Goal: Information Seeking & Learning: Learn about a topic

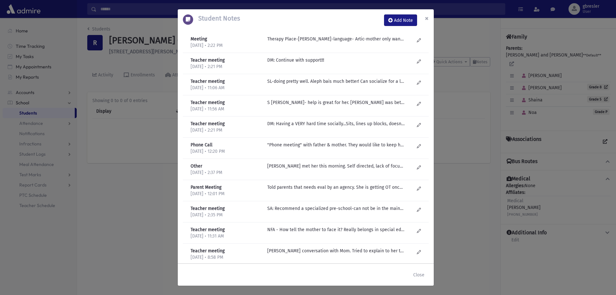
click at [427, 21] on span "×" at bounding box center [427, 18] width 4 height 9
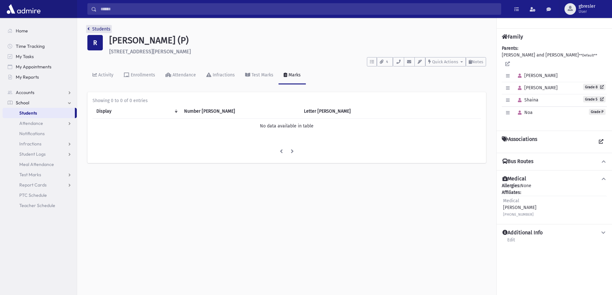
click at [100, 31] on link "Students" at bounding box center [98, 28] width 23 height 5
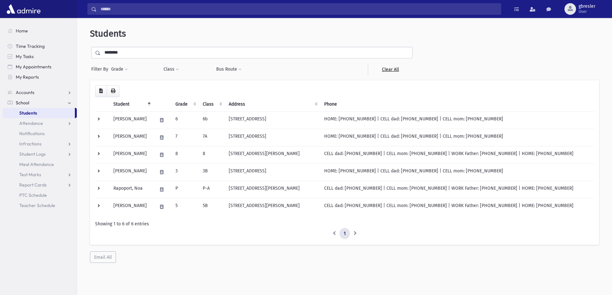
click at [392, 70] on link "Clear All" at bounding box center [390, 70] width 45 height 12
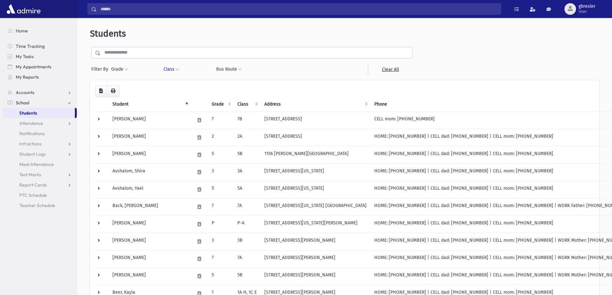
click at [176, 69] on span at bounding box center [177, 70] width 3 height 4
click at [183, 85] on ul at bounding box center [197, 86] width 62 height 10
type input "*"
select select "**"
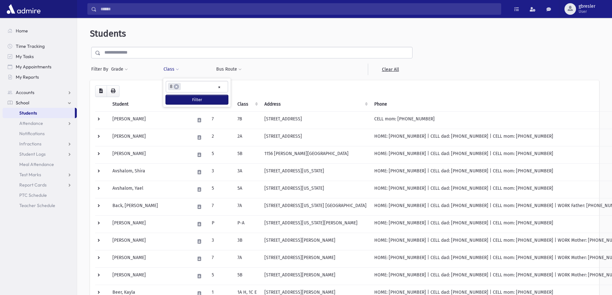
click at [194, 100] on button "Filter" at bounding box center [197, 99] width 62 height 9
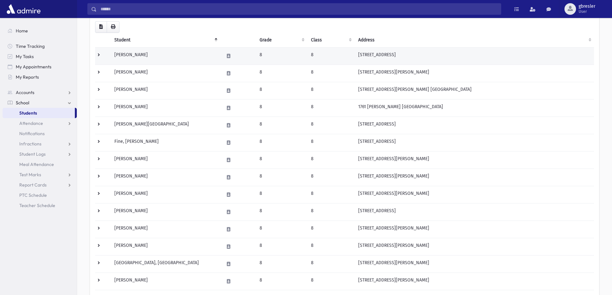
scroll to position [32, 0]
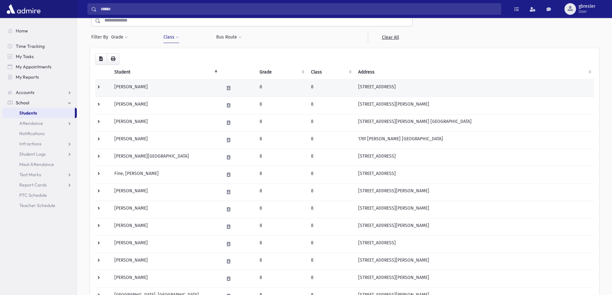
click at [147, 85] on td "[PERSON_NAME]" at bounding box center [164, 87] width 109 height 17
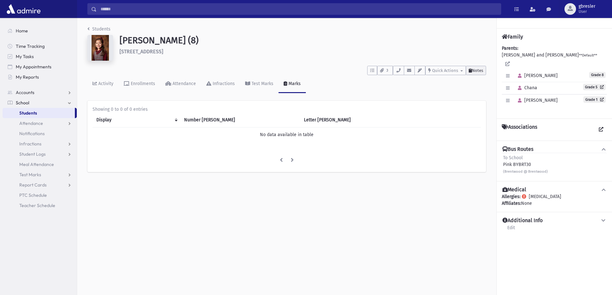
click at [477, 72] on span "Notes" at bounding box center [477, 70] width 11 height 5
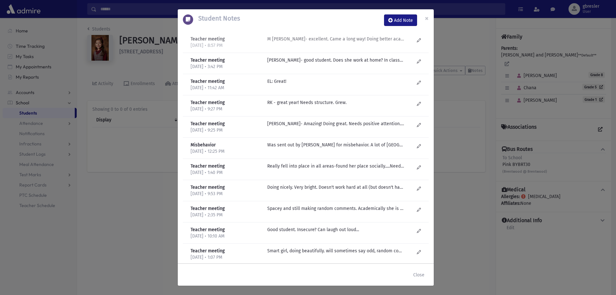
click at [342, 40] on p "M Fogel- excellent. Came a long way! Doing better academically. Looks happier. …" at bounding box center [335, 39] width 137 height 7
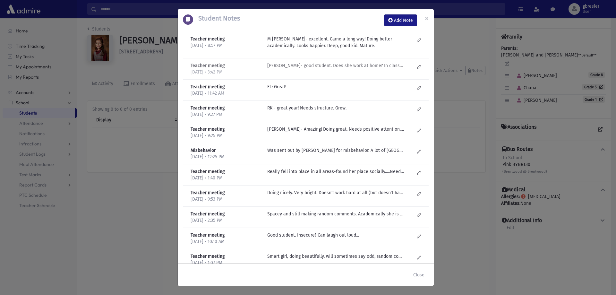
click at [342, 68] on p "M Fogel- good student. Does she work at home? In class-excellent. Doesn't alway…" at bounding box center [335, 65] width 137 height 7
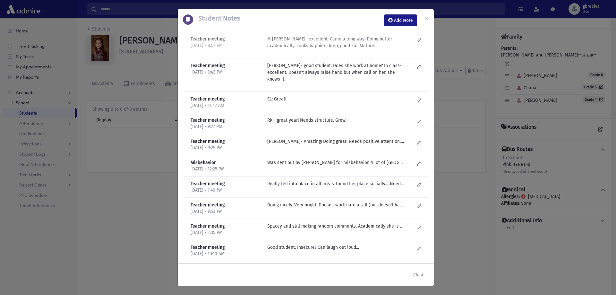
click at [322, 45] on p "M Fogel- excellent. Came a long way! Doing better academically. Looks happier. …" at bounding box center [335, 42] width 137 height 13
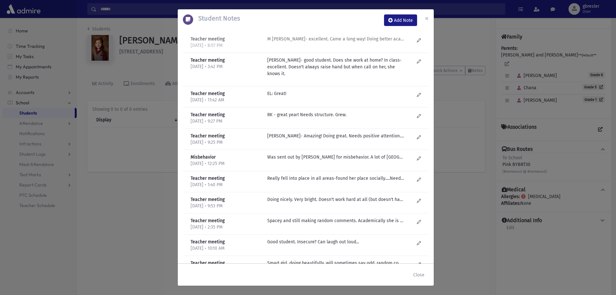
click at [328, 40] on p "M Fogel- excellent. Came a long way! Doing better academically. Looks happier. …" at bounding box center [335, 39] width 137 height 7
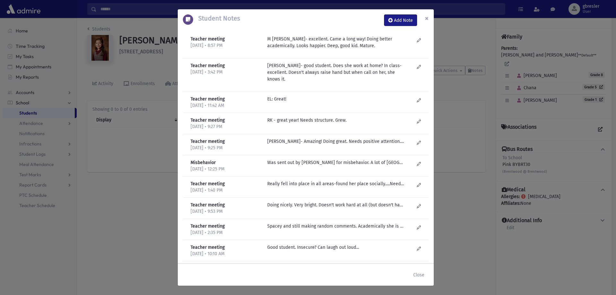
click at [426, 19] on span "×" at bounding box center [427, 18] width 4 height 9
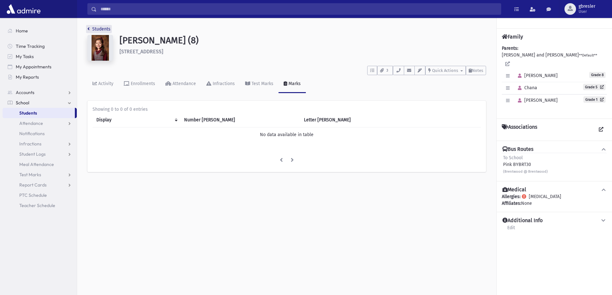
click at [105, 29] on link "Students" at bounding box center [98, 28] width 23 height 5
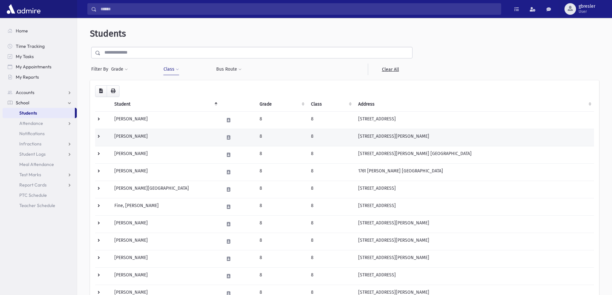
click at [132, 136] on td "[PERSON_NAME]" at bounding box center [164, 137] width 109 height 17
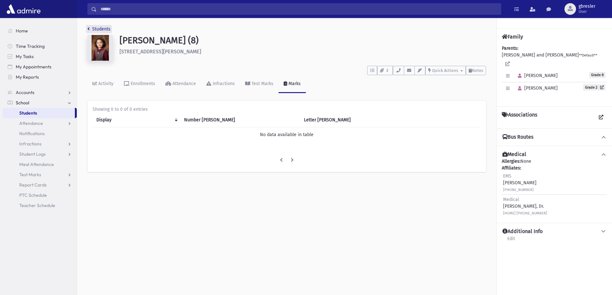
click at [103, 28] on link "Students" at bounding box center [98, 28] width 23 height 5
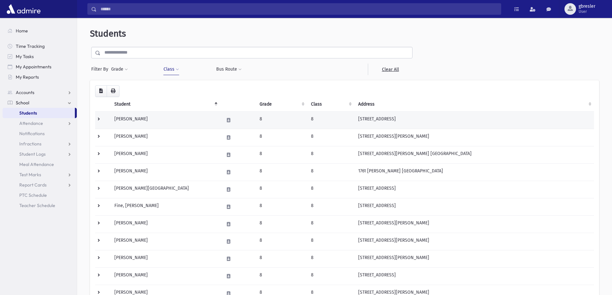
click at [144, 121] on td "[PERSON_NAME]" at bounding box center [164, 119] width 109 height 17
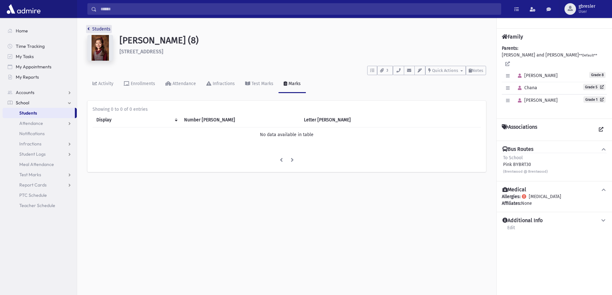
click at [97, 29] on link "Students" at bounding box center [98, 28] width 23 height 5
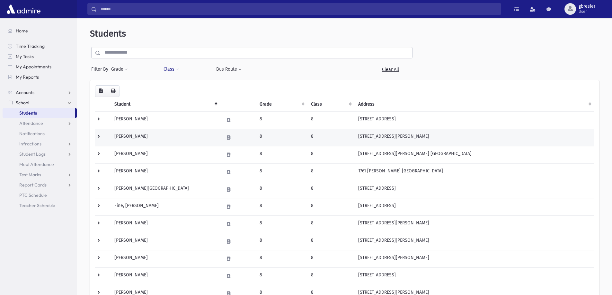
click at [132, 135] on td "Birnbaum, Aliza" at bounding box center [164, 137] width 109 height 17
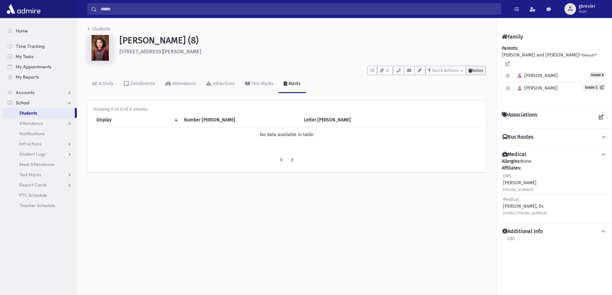
click at [478, 70] on span "Notes" at bounding box center [477, 70] width 11 height 5
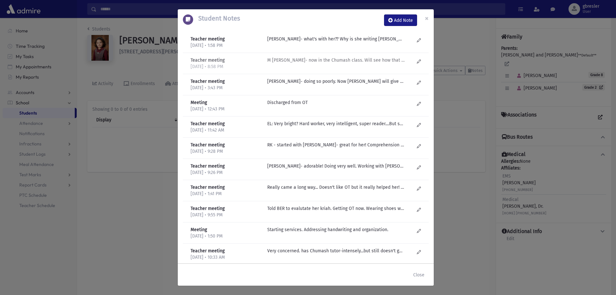
click at [383, 42] on p "M Fogel- now in the Chumash class. Will see how that goes. Does she put in effo…" at bounding box center [335, 39] width 137 height 7
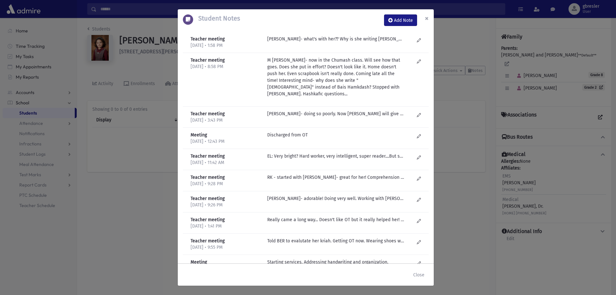
click at [425, 19] on span "×" at bounding box center [427, 18] width 4 height 9
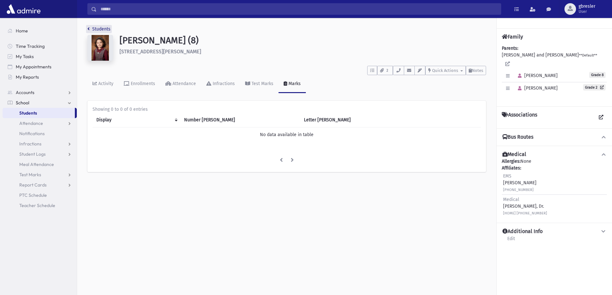
click at [98, 29] on link "Students" at bounding box center [98, 28] width 23 height 5
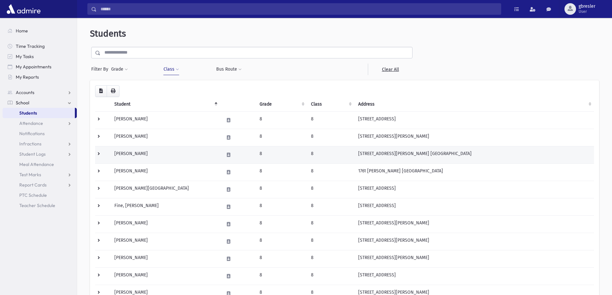
click at [132, 154] on td "Boyer, Ahuva" at bounding box center [164, 154] width 109 height 17
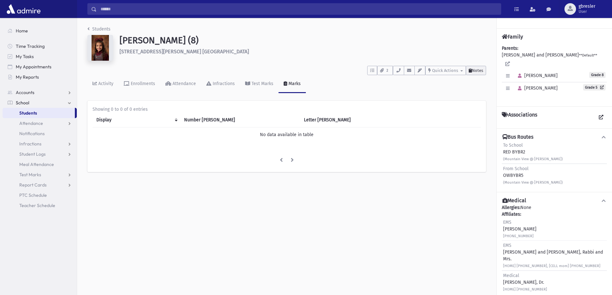
click at [473, 69] on span "Notes" at bounding box center [477, 70] width 11 height 5
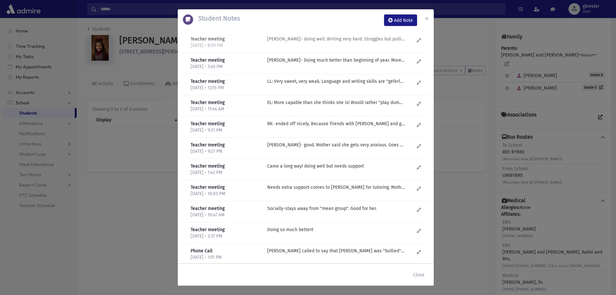
click at [337, 43] on div "M Fogel- doing well. Writing very hard. Struggles but pulling through." at bounding box center [340, 42] width 153 height 13
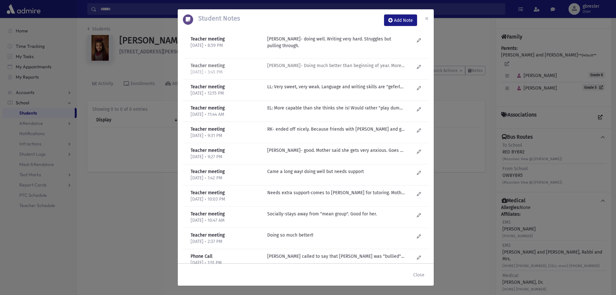
click at [336, 65] on p "M Fogel- Doing much better than beginning of year. More confident. Test taking …" at bounding box center [335, 65] width 137 height 7
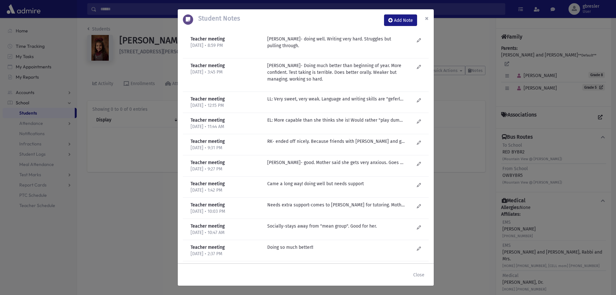
click at [427, 19] on span "×" at bounding box center [427, 18] width 4 height 9
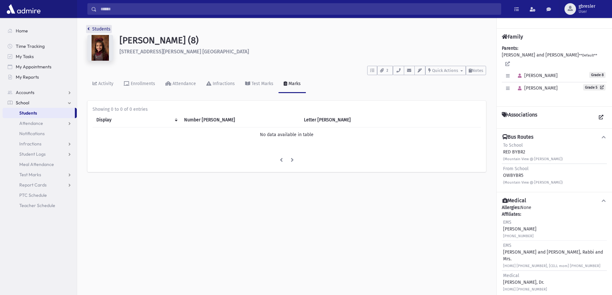
click at [98, 29] on link "Students" at bounding box center [98, 28] width 23 height 5
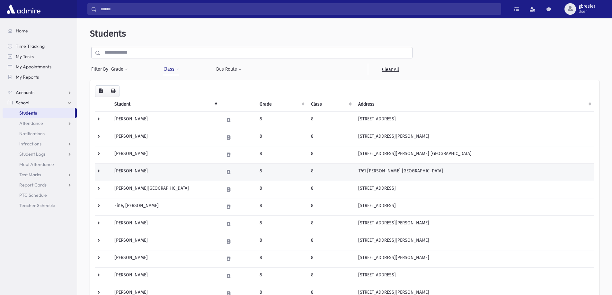
click at [136, 172] on td "Dreifus, Elana" at bounding box center [164, 171] width 109 height 17
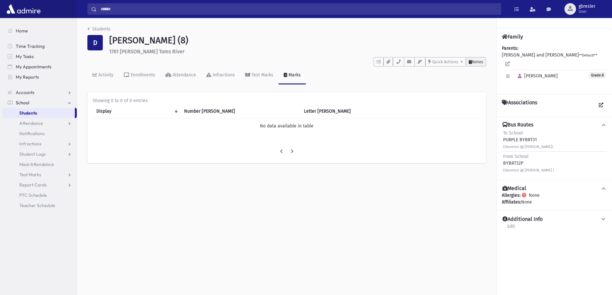
click at [475, 62] on span "Notes" at bounding box center [477, 61] width 11 height 5
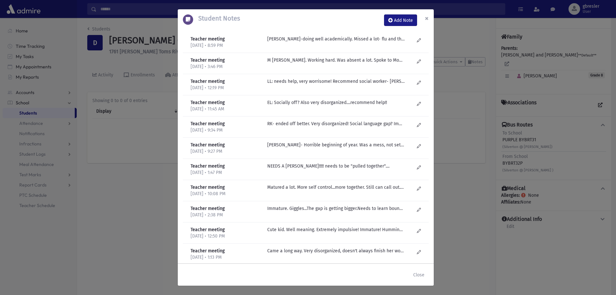
click at [426, 18] on span "×" at bounding box center [427, 18] width 4 height 9
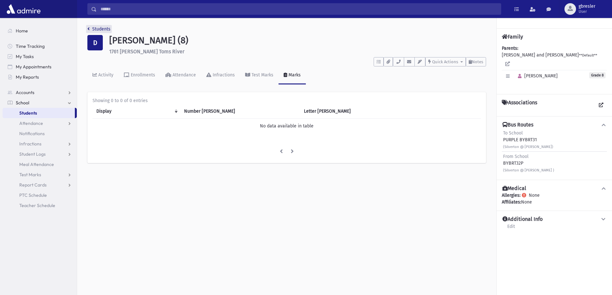
click at [107, 30] on link "Students" at bounding box center [98, 28] width 23 height 5
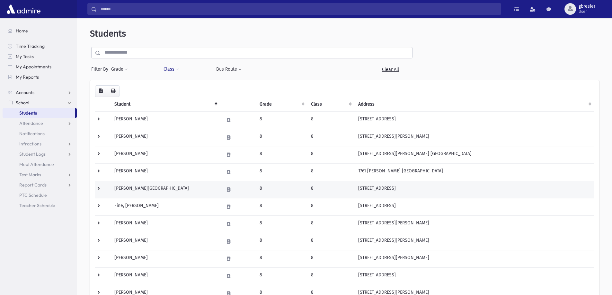
click at [131, 189] on td "[PERSON_NAME][GEOGRAPHIC_DATA]" at bounding box center [164, 189] width 109 height 17
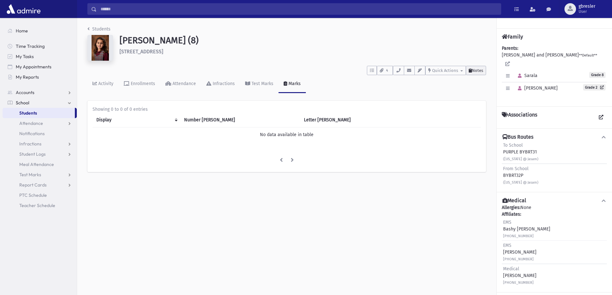
click at [481, 68] on span "Notes" at bounding box center [477, 70] width 11 height 5
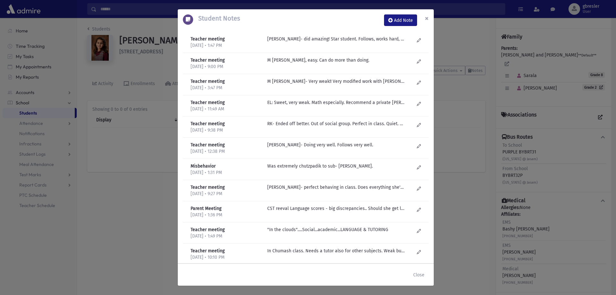
click at [426, 20] on span "×" at bounding box center [427, 18] width 4 height 9
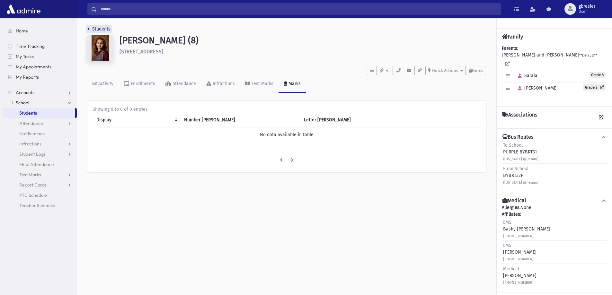
click at [104, 30] on link "Students" at bounding box center [98, 28] width 23 height 5
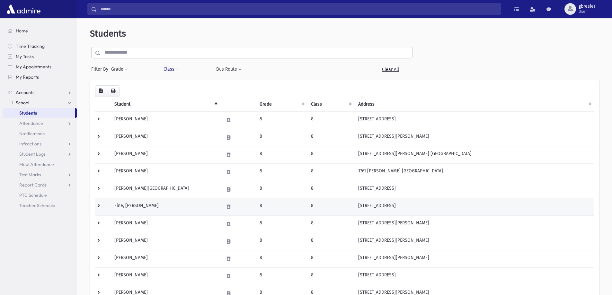
click at [128, 206] on td "Fine, [PERSON_NAME]" at bounding box center [164, 206] width 109 height 17
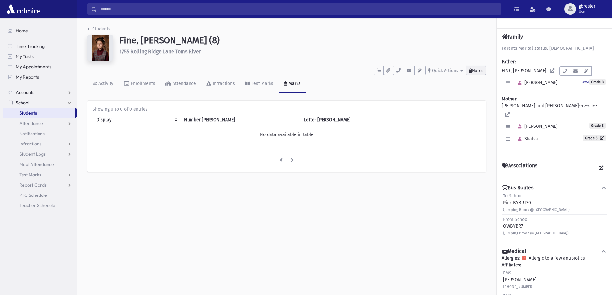
click at [473, 72] on span "Notes" at bounding box center [477, 70] width 11 height 5
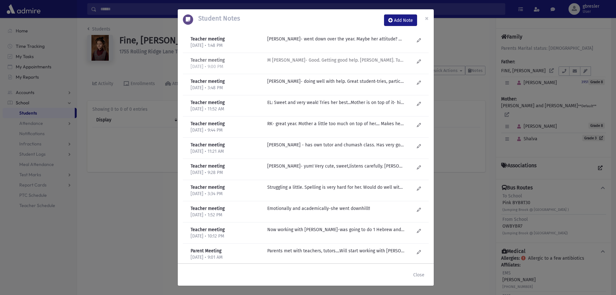
click at [345, 42] on p "M Fogel- Good. Getting good help. Mrs. Schachar. Tutor doing English. Mom on to…" at bounding box center [335, 39] width 137 height 7
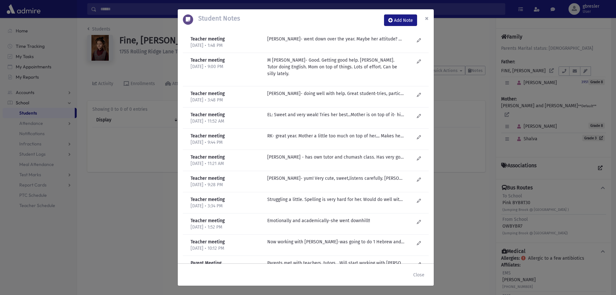
click at [428, 19] on span "×" at bounding box center [427, 18] width 4 height 9
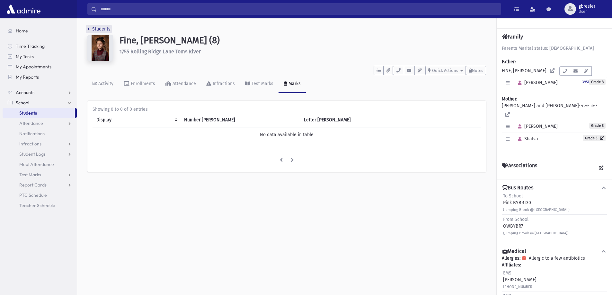
click at [108, 30] on link "Students" at bounding box center [98, 28] width 23 height 5
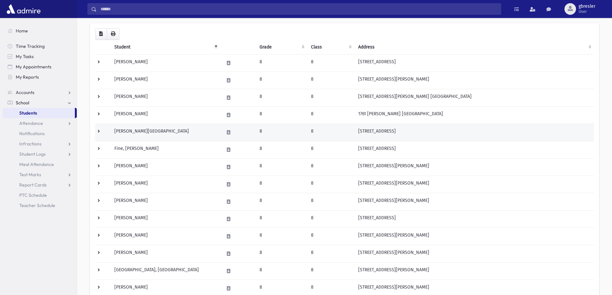
scroll to position [64, 0]
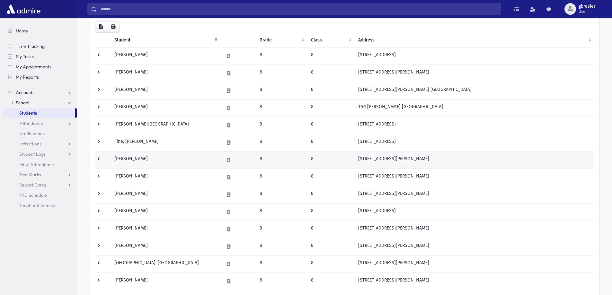
click at [142, 159] on td "[PERSON_NAME]" at bounding box center [164, 159] width 109 height 17
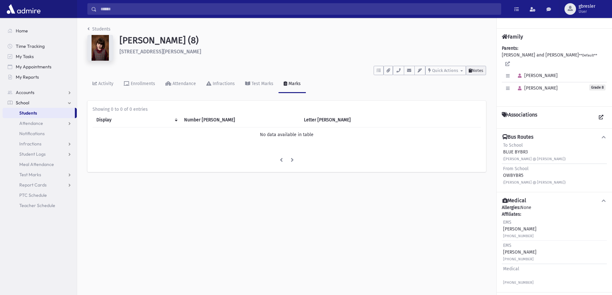
click at [475, 69] on span "Notes" at bounding box center [477, 70] width 11 height 5
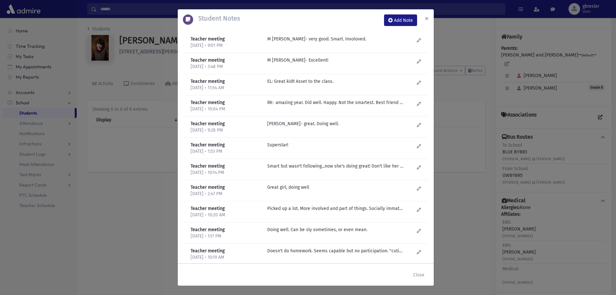
click at [428, 18] on span "×" at bounding box center [427, 18] width 4 height 9
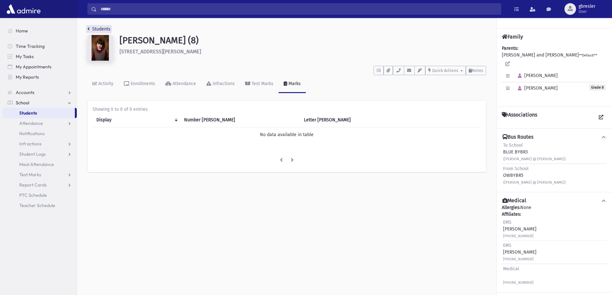
click at [108, 30] on link "Students" at bounding box center [98, 28] width 23 height 5
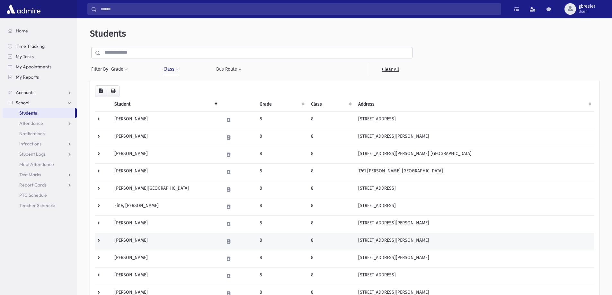
click at [128, 240] on td "[PERSON_NAME]" at bounding box center [164, 241] width 109 height 17
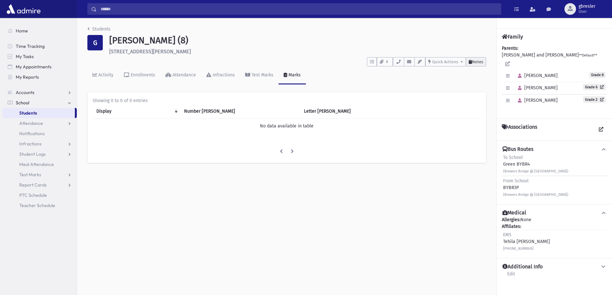
click at [476, 61] on span "Notes" at bounding box center [477, 61] width 11 height 5
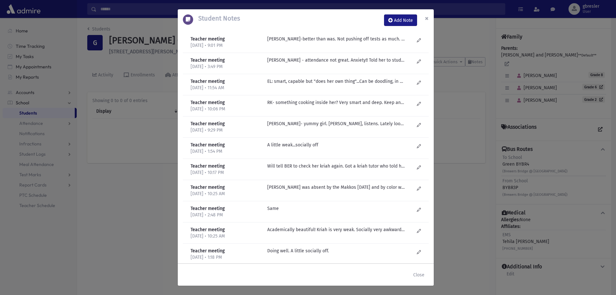
click at [429, 19] on button "×" at bounding box center [427, 18] width 14 height 18
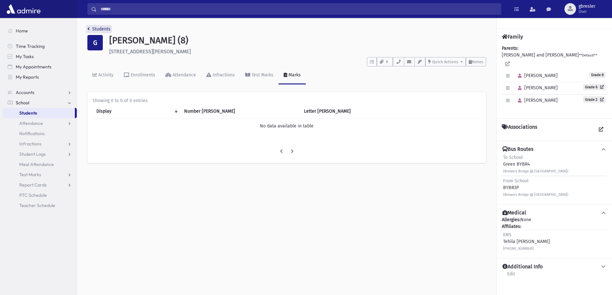
click at [106, 31] on link "Students" at bounding box center [98, 28] width 23 height 5
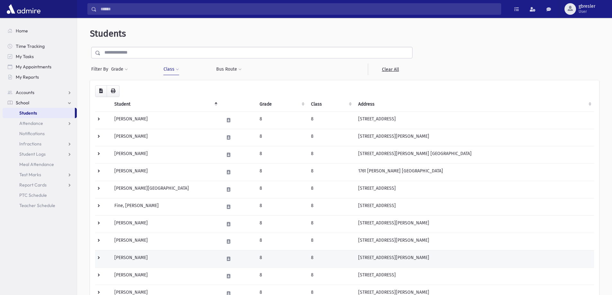
click at [140, 256] on td "[PERSON_NAME]" at bounding box center [164, 258] width 109 height 17
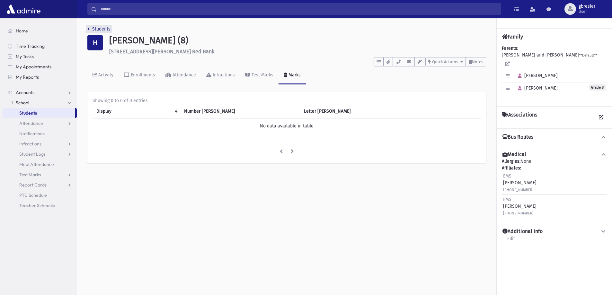
click at [103, 27] on link "Students" at bounding box center [98, 28] width 23 height 5
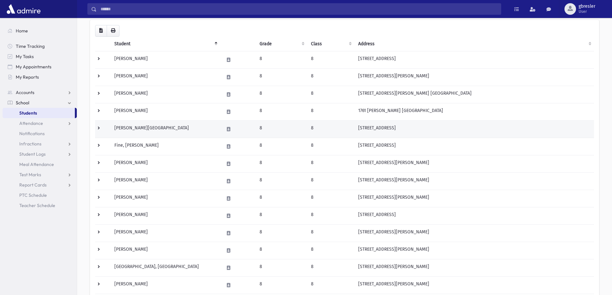
scroll to position [64, 0]
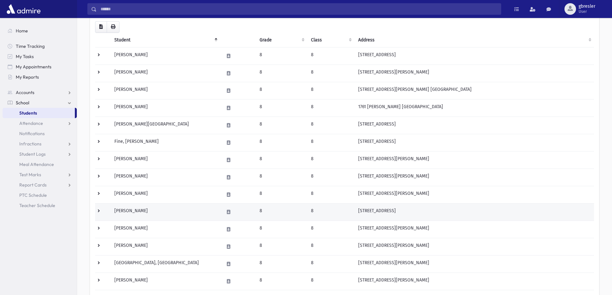
click at [139, 212] on td "[PERSON_NAME]" at bounding box center [164, 211] width 109 height 17
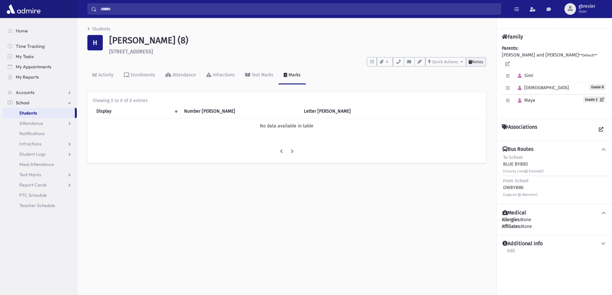
click at [482, 61] on span "Notes" at bounding box center [477, 61] width 11 height 5
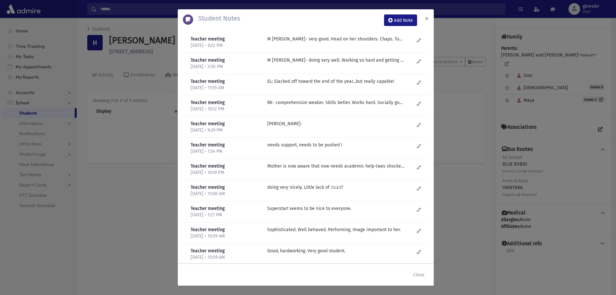
click at [427, 18] on span "×" at bounding box center [427, 18] width 4 height 9
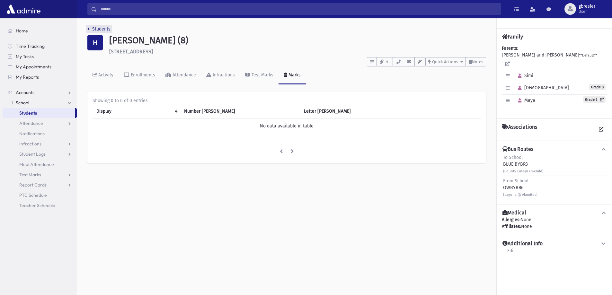
click at [99, 28] on link "Students" at bounding box center [98, 28] width 23 height 5
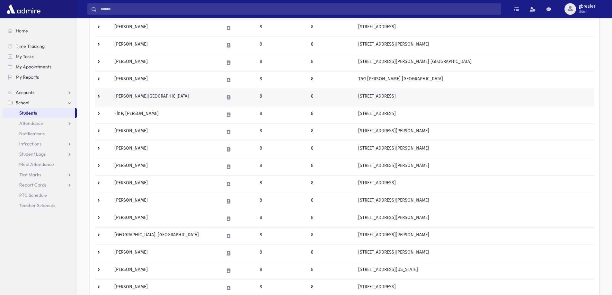
scroll to position [96, 0]
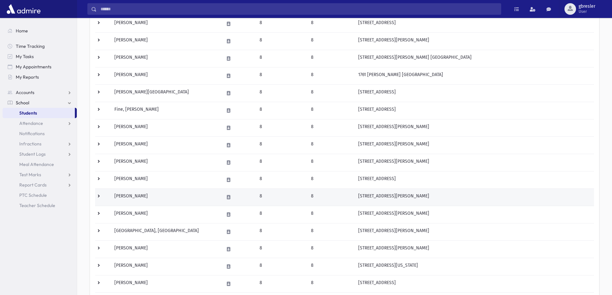
click at [137, 197] on td "[PERSON_NAME]" at bounding box center [164, 196] width 109 height 17
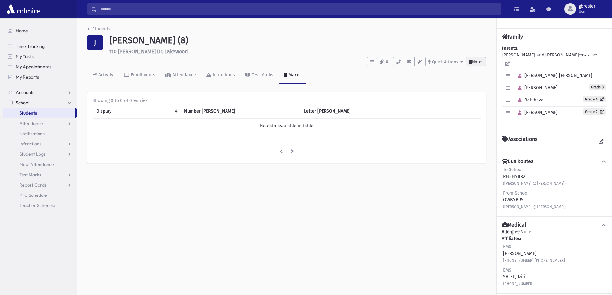
click at [482, 64] on span "Notes" at bounding box center [477, 61] width 11 height 5
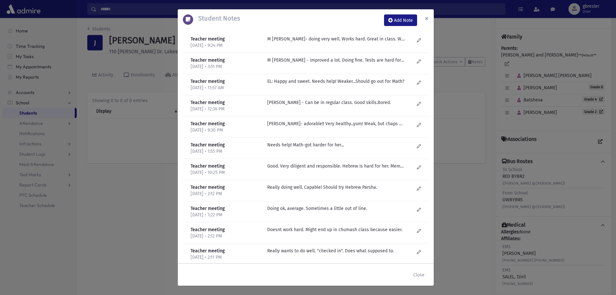
click at [426, 19] on span "×" at bounding box center [427, 18] width 4 height 9
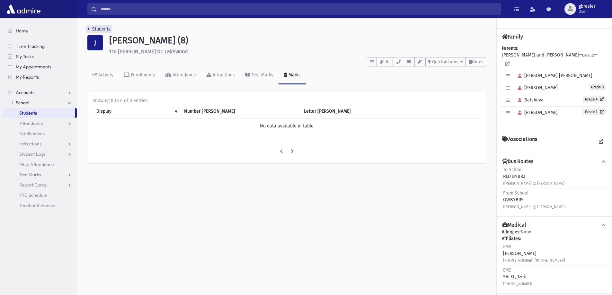
click at [104, 28] on link "Students" at bounding box center [98, 28] width 23 height 5
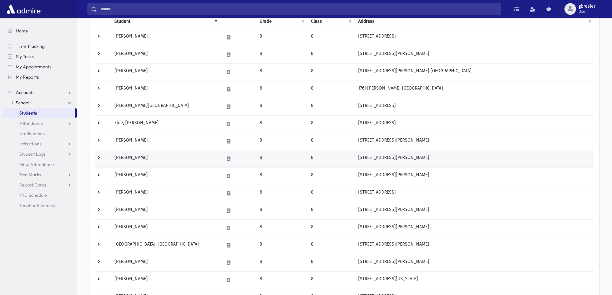
scroll to position [96, 0]
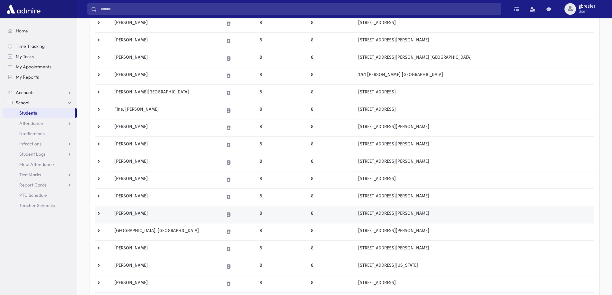
click at [130, 213] on td "Klein, Rosie" at bounding box center [164, 214] width 109 height 17
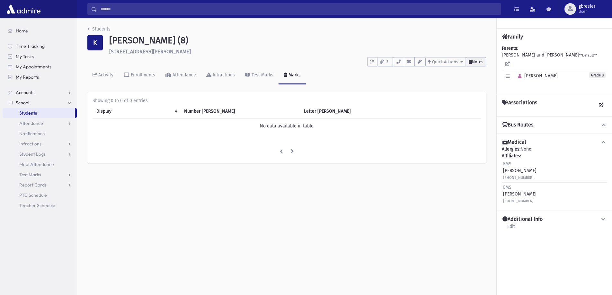
click at [476, 63] on span "Notes" at bounding box center [477, 61] width 11 height 5
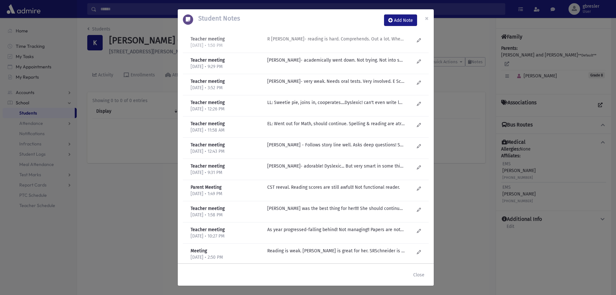
click at [353, 44] on div "R Knopf- reading is hard. Comprehends. Out a lot. When there- follows class. Do…" at bounding box center [340, 42] width 153 height 13
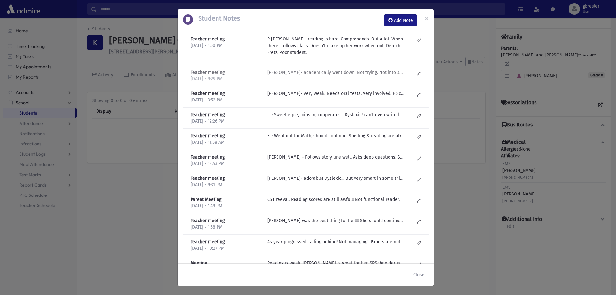
click at [347, 71] on p "M Fogel- academically went down. Not trying. Not into schoolwork. New group of …" at bounding box center [335, 72] width 137 height 7
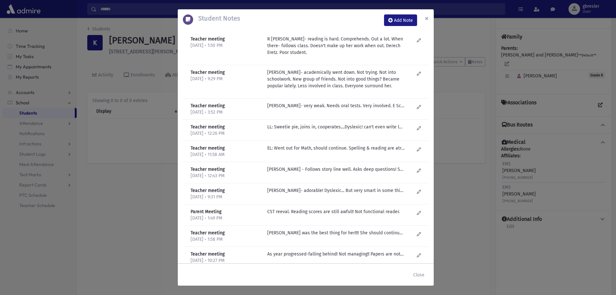
click at [428, 19] on span "×" at bounding box center [427, 18] width 4 height 9
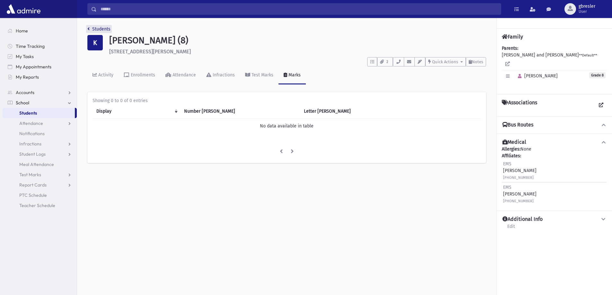
click at [104, 27] on link "Students" at bounding box center [98, 28] width 23 height 5
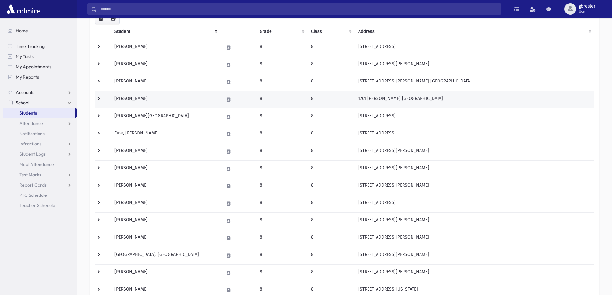
scroll to position [96, 0]
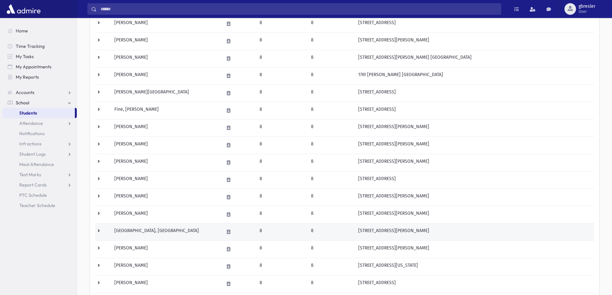
click at [125, 230] on td "Leeds, Tzofia" at bounding box center [164, 231] width 109 height 17
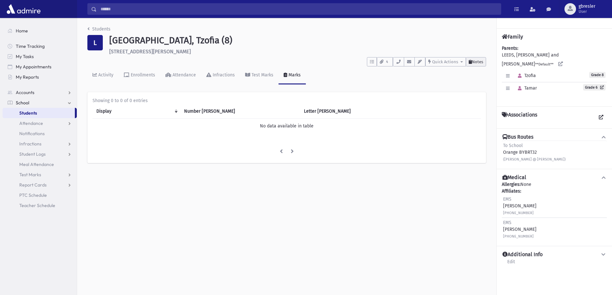
click at [477, 61] on span "Notes" at bounding box center [477, 61] width 11 height 5
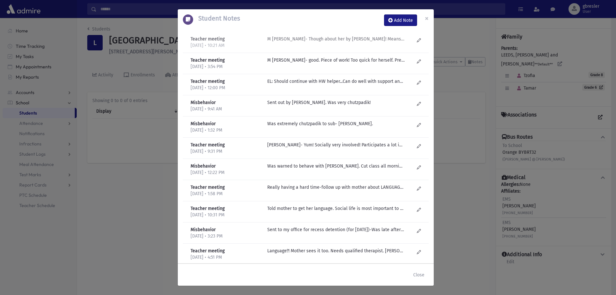
click at [333, 40] on p "M Fogel- Though about her by R Dovid Becker! Means well, sincere, good, but can…" at bounding box center [335, 39] width 137 height 7
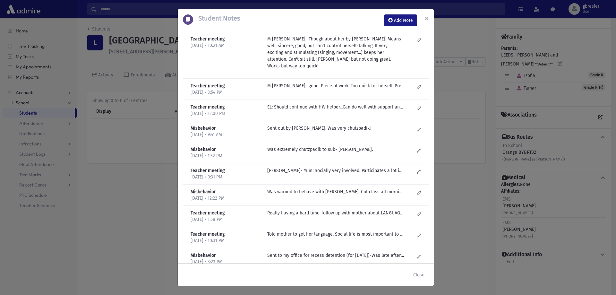
click at [427, 19] on span "×" at bounding box center [427, 18] width 4 height 9
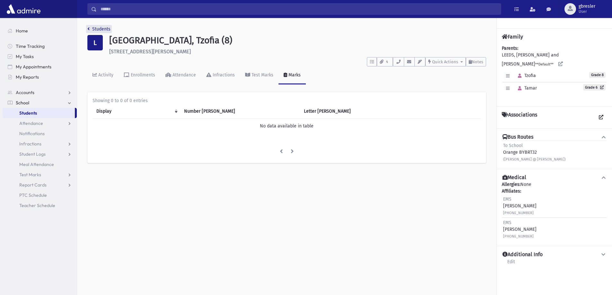
click at [108, 28] on link "Students" at bounding box center [98, 28] width 23 height 5
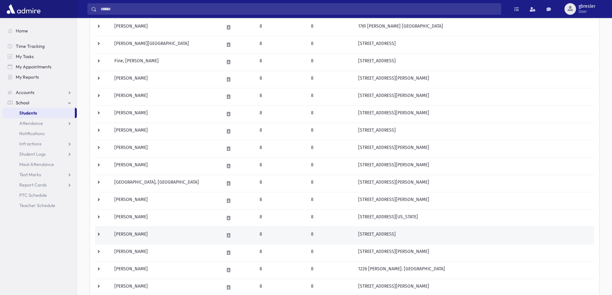
scroll to position [161, 0]
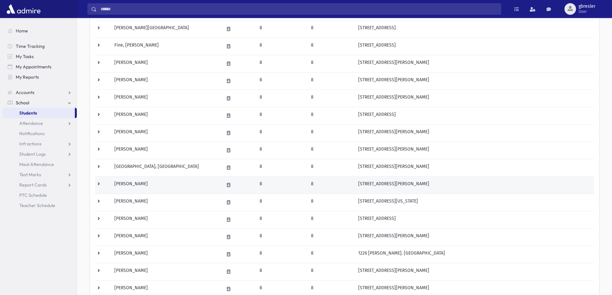
click at [135, 184] on td "Lubin, Rachel" at bounding box center [164, 184] width 109 height 17
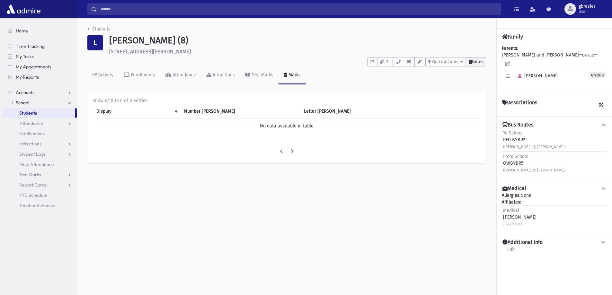
click at [472, 65] on button "Notes" at bounding box center [476, 61] width 20 height 9
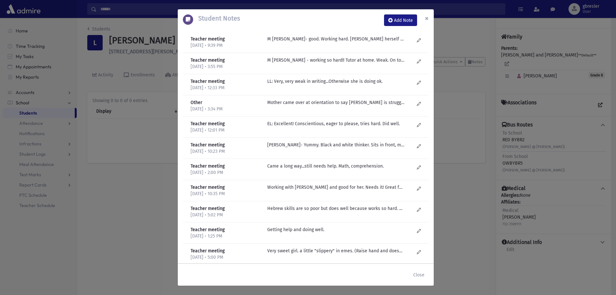
click at [427, 18] on span "×" at bounding box center [427, 18] width 4 height 9
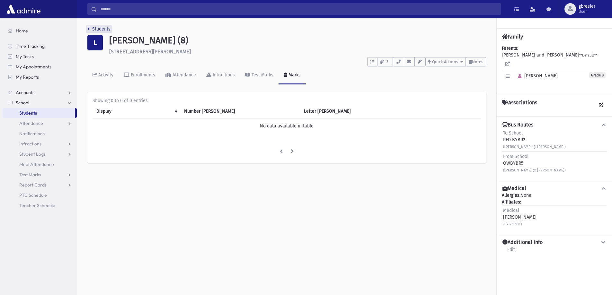
click at [104, 30] on link "Students" at bounding box center [98, 28] width 23 height 5
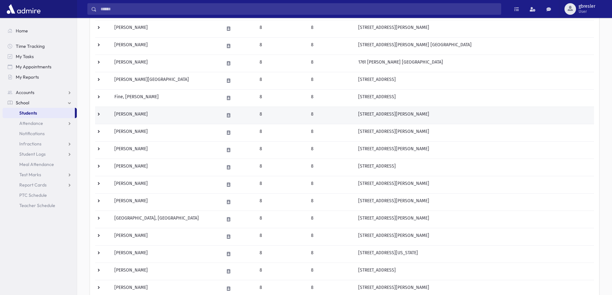
scroll to position [128, 0]
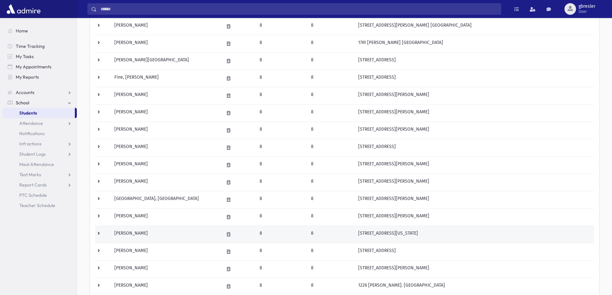
click at [139, 234] on td "Mandel, Adina" at bounding box center [164, 234] width 109 height 17
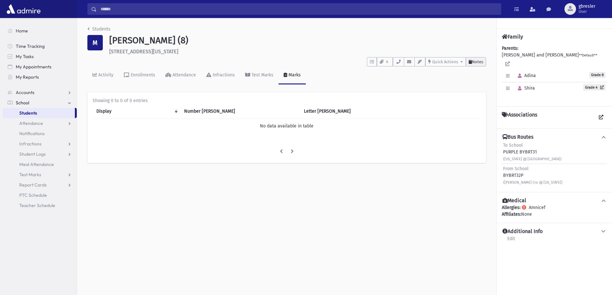
click at [477, 61] on span "Notes" at bounding box center [477, 61] width 11 height 5
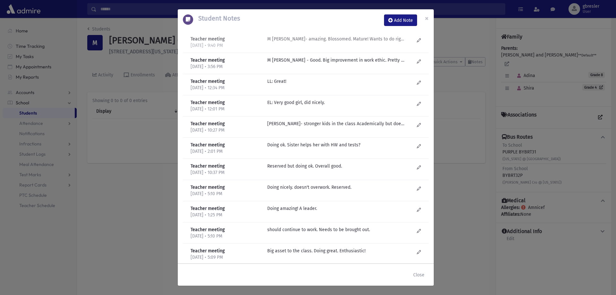
click at [326, 42] on div "M Fogel- amazing. Blossomed. Mature! Wants to do right! Working hard! Participa…" at bounding box center [340, 42] width 153 height 13
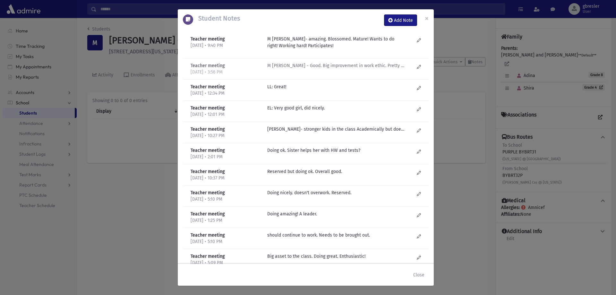
click at [324, 66] on p "M Fogel - Good. Big improvement in work ethic. Pretty smart." at bounding box center [335, 65] width 137 height 7
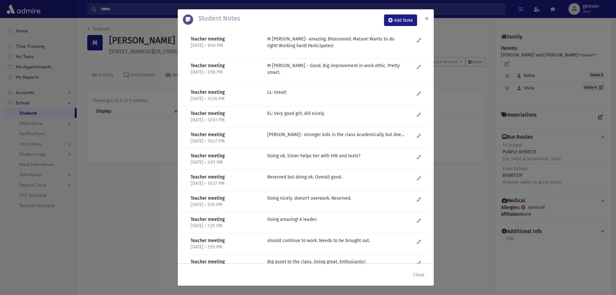
click at [427, 18] on span "×" at bounding box center [427, 18] width 4 height 9
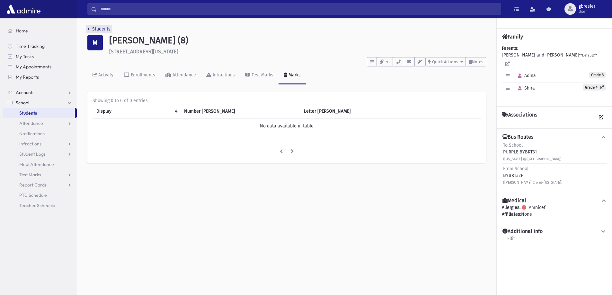
click at [104, 29] on link "Students" at bounding box center [98, 28] width 23 height 5
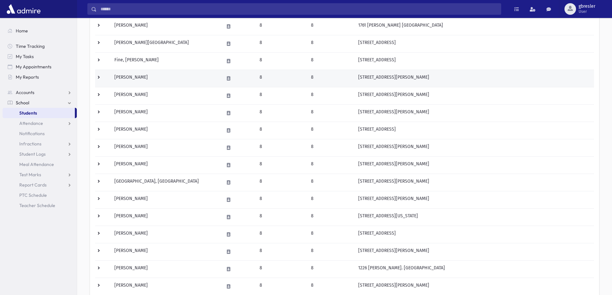
scroll to position [161, 0]
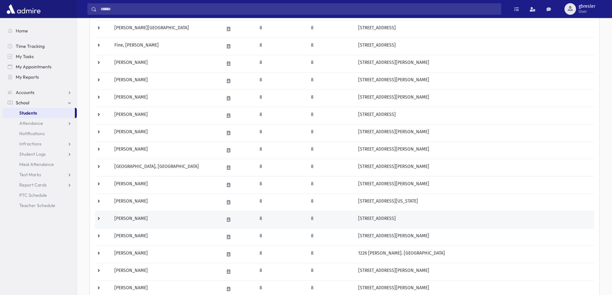
click at [154, 215] on td "Mendelsohn, Rachel" at bounding box center [164, 219] width 109 height 17
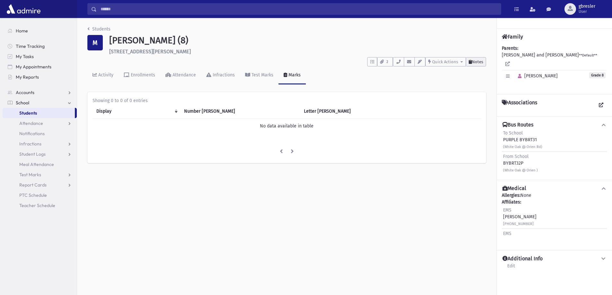
click at [482, 63] on span "Notes" at bounding box center [477, 61] width 11 height 5
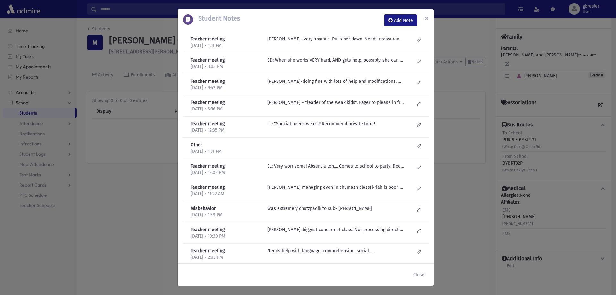
click at [424, 19] on button "×" at bounding box center [427, 18] width 14 height 18
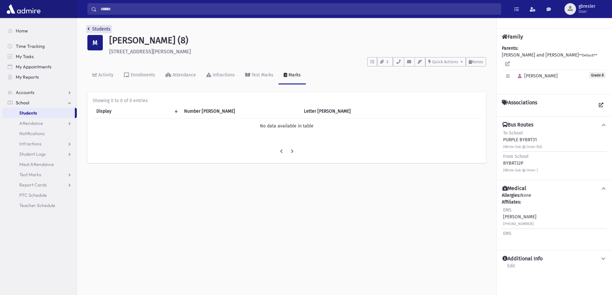
click at [100, 30] on link "Students" at bounding box center [98, 28] width 23 height 5
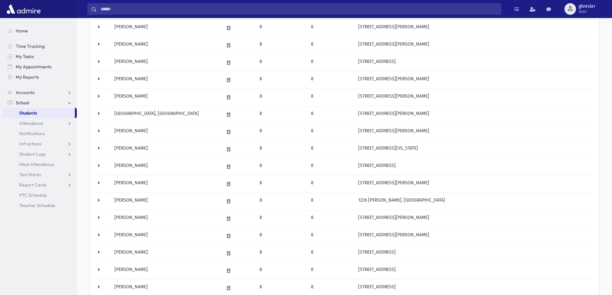
scroll to position [225, 0]
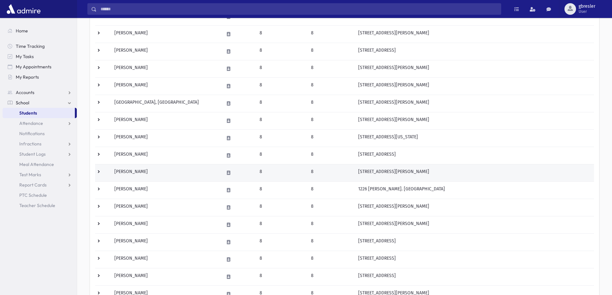
click at [140, 173] on td "Metchik, Aliza" at bounding box center [164, 172] width 109 height 17
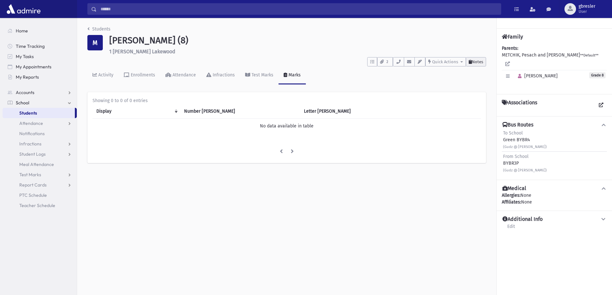
click at [475, 64] on span "Notes" at bounding box center [477, 61] width 11 height 5
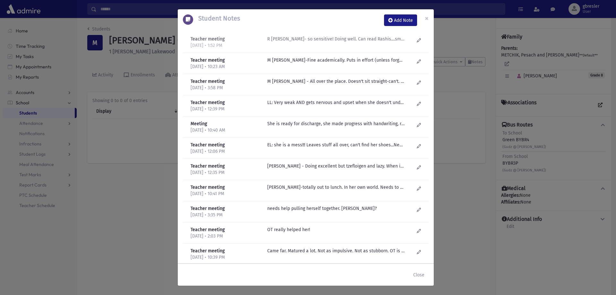
click at [342, 41] on p "R Knopf- so sensitive! Doing well. Can read Rashis....smart. Disorganized." at bounding box center [335, 39] width 137 height 7
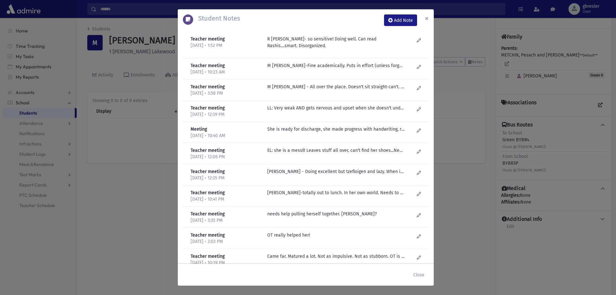
click at [428, 17] on span "×" at bounding box center [427, 18] width 4 height 9
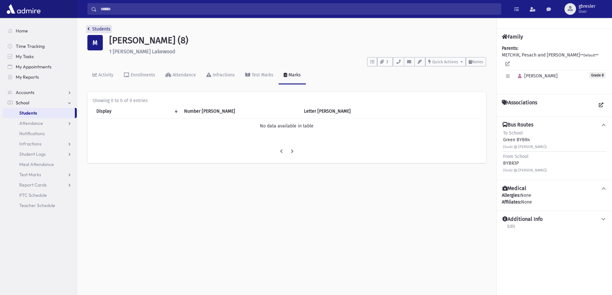
click at [109, 29] on link "Students" at bounding box center [98, 28] width 23 height 5
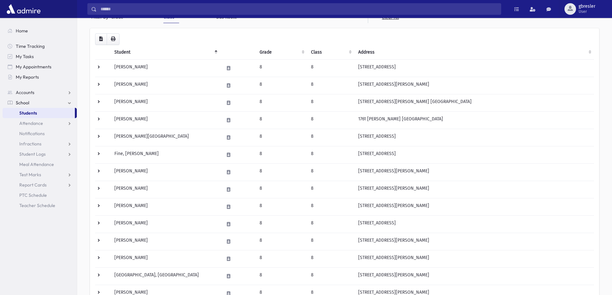
scroll to position [161, 0]
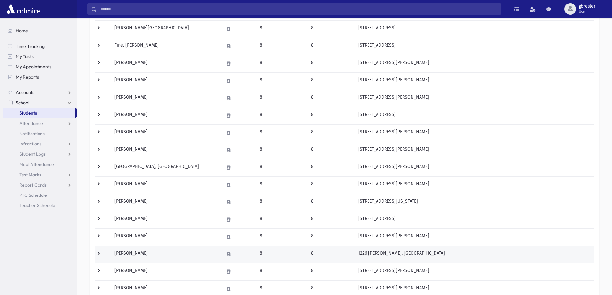
click at [138, 255] on td "[PERSON_NAME]" at bounding box center [164, 254] width 109 height 17
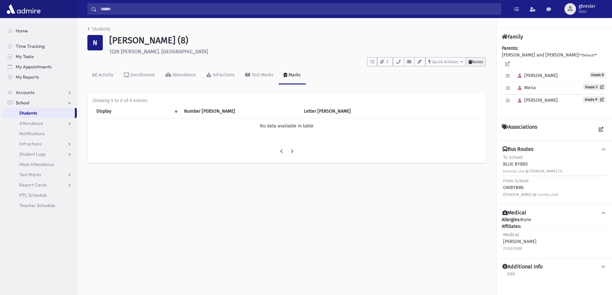
click at [484, 61] on button "Notes" at bounding box center [476, 61] width 20 height 9
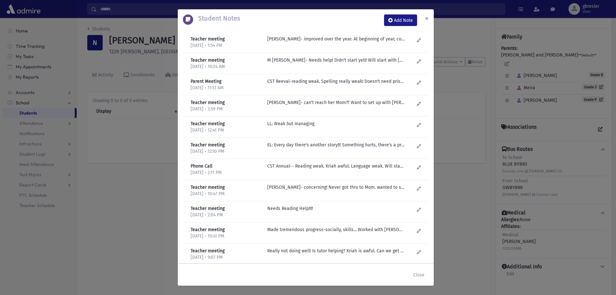
click at [429, 21] on span "×" at bounding box center [427, 18] width 4 height 9
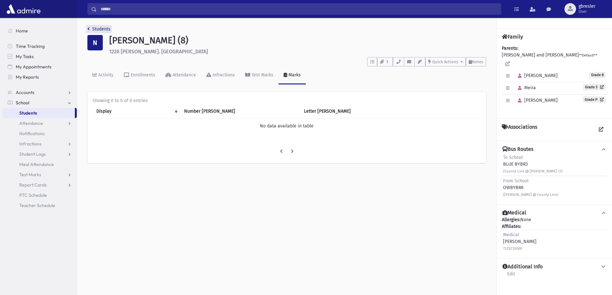
click at [100, 31] on link "Students" at bounding box center [98, 28] width 23 height 5
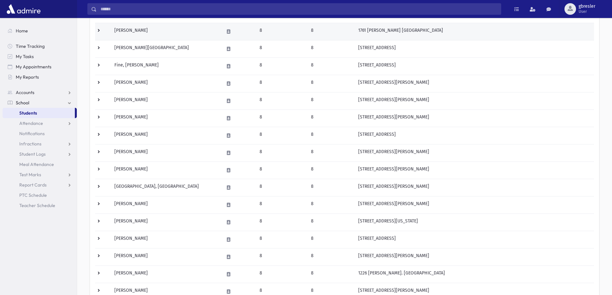
scroll to position [193, 0]
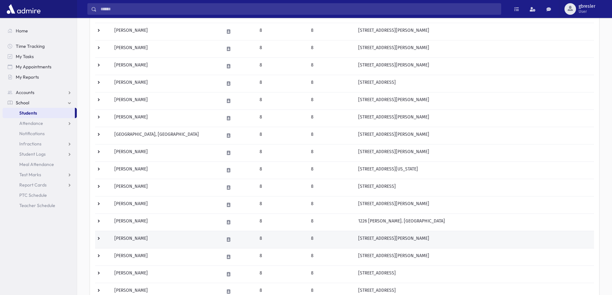
click at [150, 241] on td "Oppenheim, Adelle" at bounding box center [164, 239] width 109 height 17
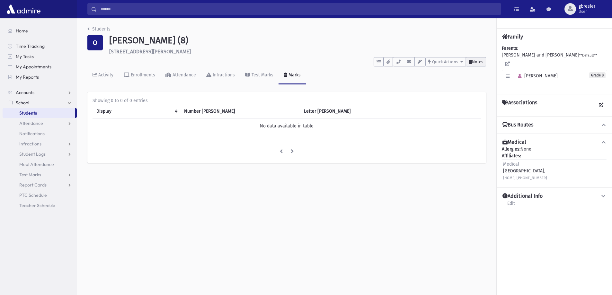
click at [477, 61] on span "Notes" at bounding box center [477, 61] width 11 height 5
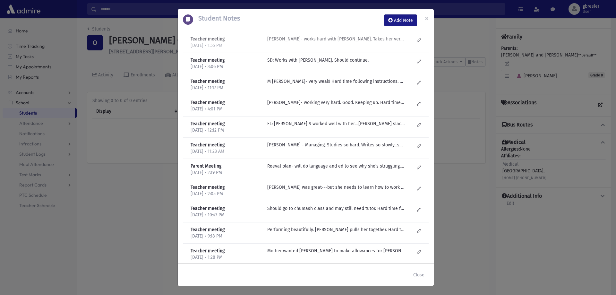
click at [336, 43] on div "R Knopf- works hard with Henna. Takes her very long to do everything. Needs rep…" at bounding box center [340, 42] width 153 height 13
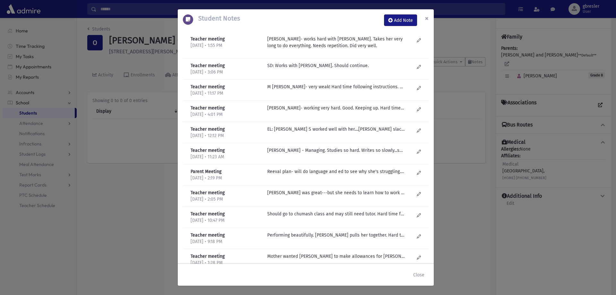
click at [428, 19] on span "×" at bounding box center [427, 18] width 4 height 9
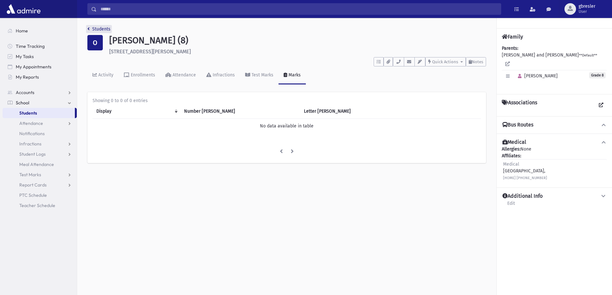
click at [101, 29] on link "Students" at bounding box center [98, 28] width 23 height 5
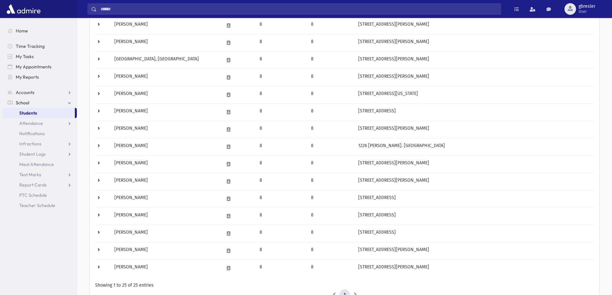
scroll to position [289, 0]
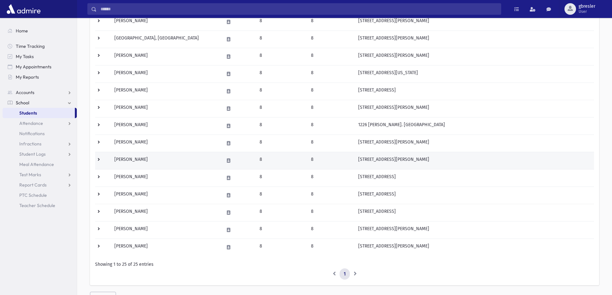
click at [141, 161] on td "[PERSON_NAME]" at bounding box center [164, 160] width 109 height 17
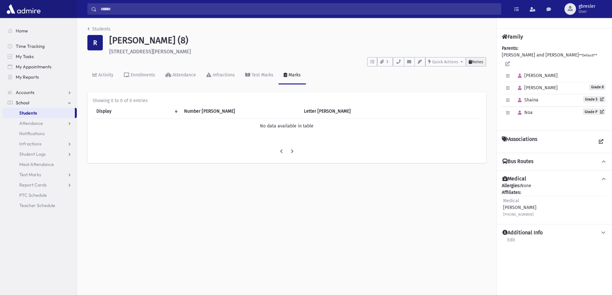
click at [475, 62] on span "Notes" at bounding box center [477, 61] width 11 height 5
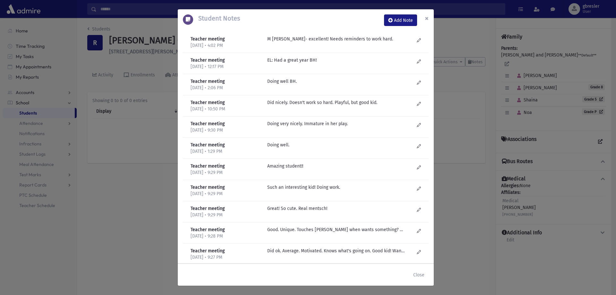
click at [425, 20] on span "×" at bounding box center [427, 18] width 4 height 9
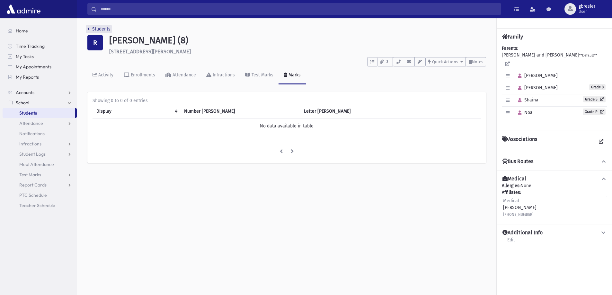
click at [102, 29] on link "Students" at bounding box center [98, 28] width 23 height 5
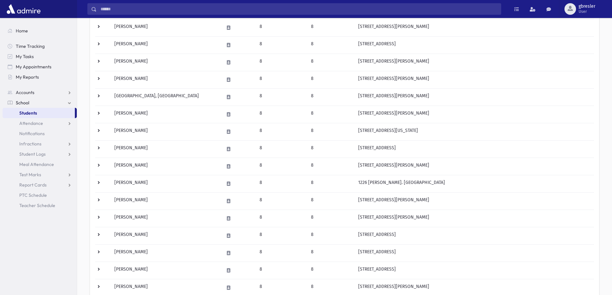
scroll to position [257, 0]
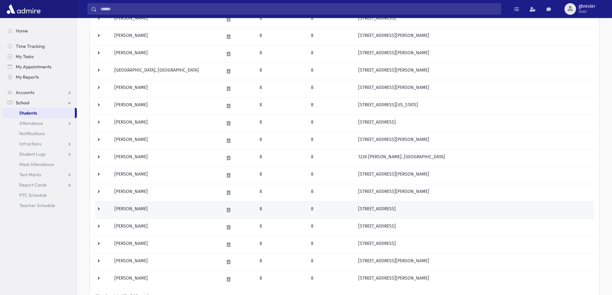
click at [138, 209] on td "[PERSON_NAME]" at bounding box center [164, 209] width 109 height 17
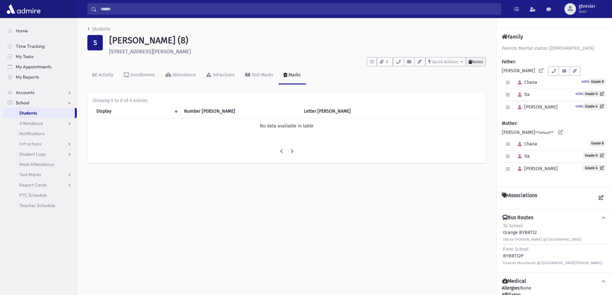
click at [477, 62] on span "Notes" at bounding box center [477, 61] width 11 height 5
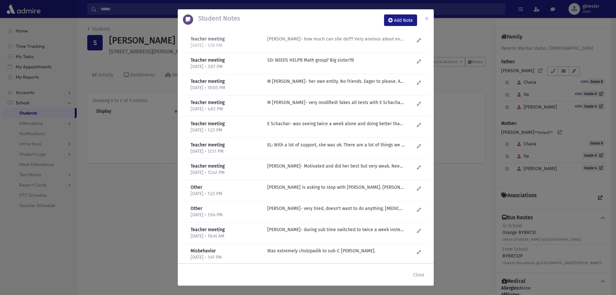
click at [342, 42] on p "R Knopf- how much can she do??? Very anxious about everything! Tried in class. …" at bounding box center [335, 39] width 137 height 7
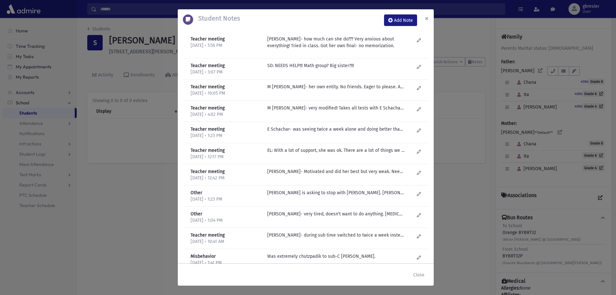
click at [433, 19] on button "×" at bounding box center [427, 18] width 14 height 18
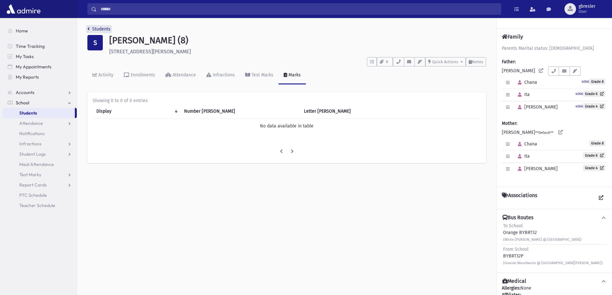
click at [104, 28] on link "Students" at bounding box center [98, 28] width 23 height 5
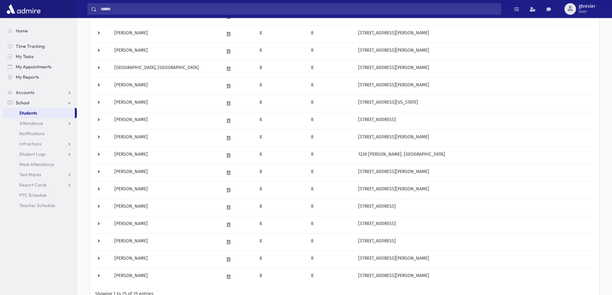
scroll to position [319, 0]
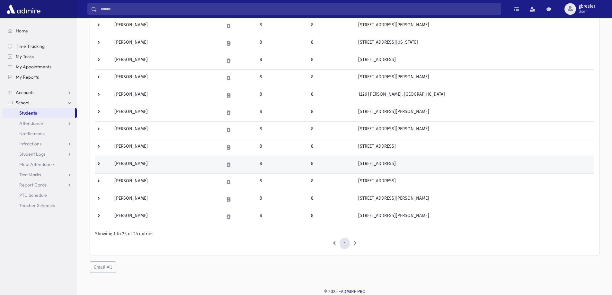
click at [139, 163] on td "[PERSON_NAME]" at bounding box center [164, 164] width 109 height 17
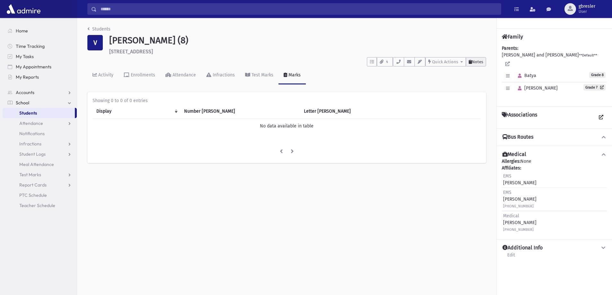
click at [473, 61] on span "Notes" at bounding box center [477, 61] width 11 height 5
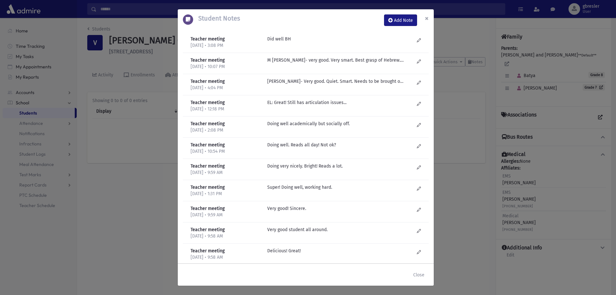
click at [426, 17] on span "×" at bounding box center [427, 18] width 4 height 9
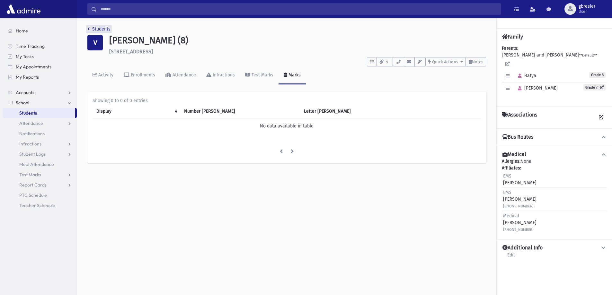
click at [105, 29] on link "Students" at bounding box center [98, 28] width 23 height 5
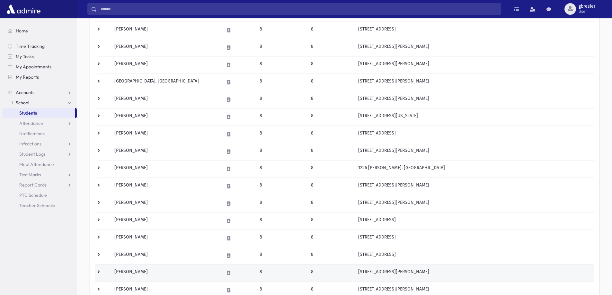
scroll to position [257, 0]
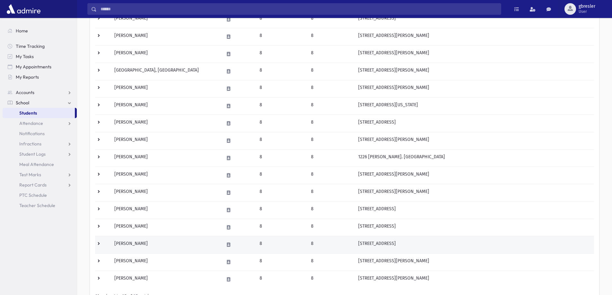
click at [144, 240] on td "Weinberger, Malka" at bounding box center [164, 244] width 109 height 17
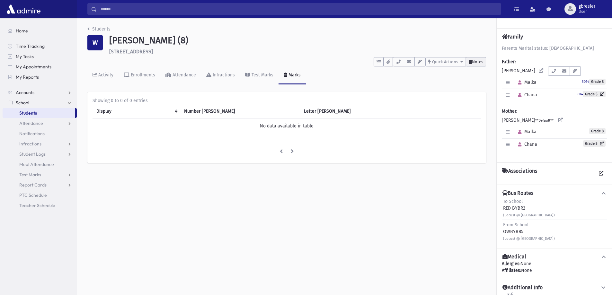
click at [478, 65] on button "Notes" at bounding box center [476, 61] width 20 height 9
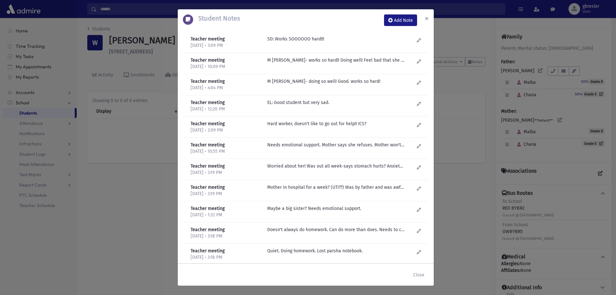
click at [426, 18] on span "×" at bounding box center [427, 18] width 4 height 9
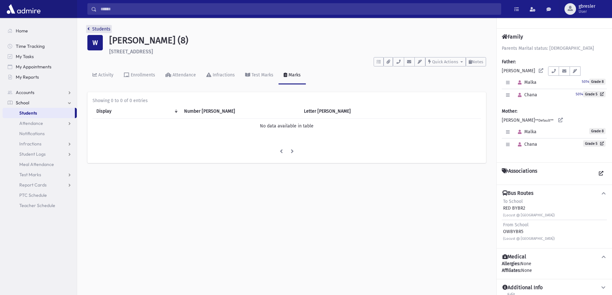
click at [104, 31] on link "Students" at bounding box center [98, 28] width 23 height 5
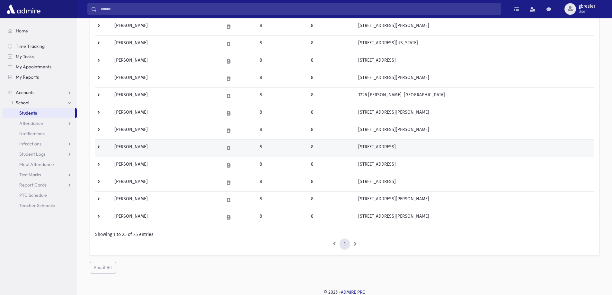
scroll to position [319, 0]
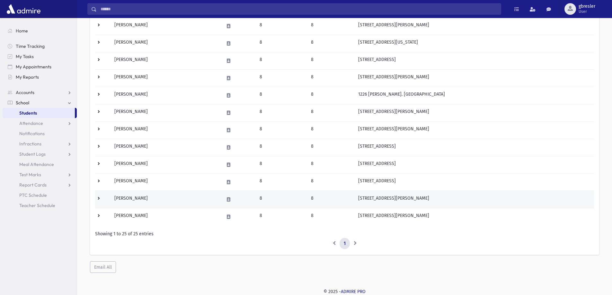
click at [144, 197] on td "Weinstein, Reena" at bounding box center [164, 199] width 109 height 17
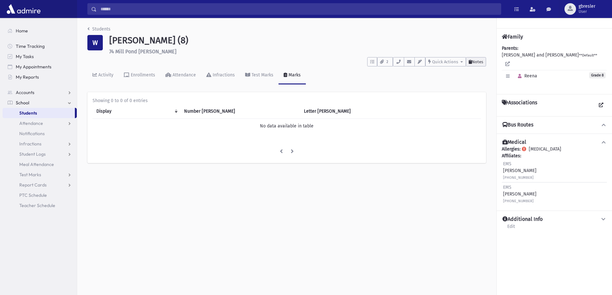
click at [472, 60] on span "Notes" at bounding box center [477, 61] width 11 height 5
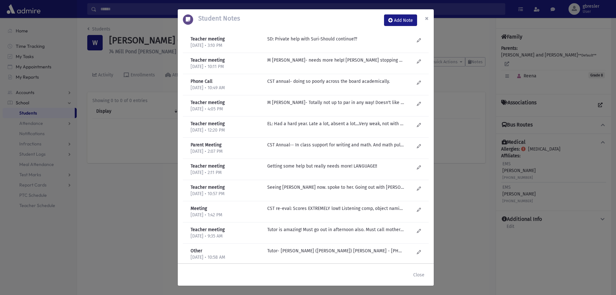
click at [426, 18] on span "×" at bounding box center [427, 18] width 4 height 9
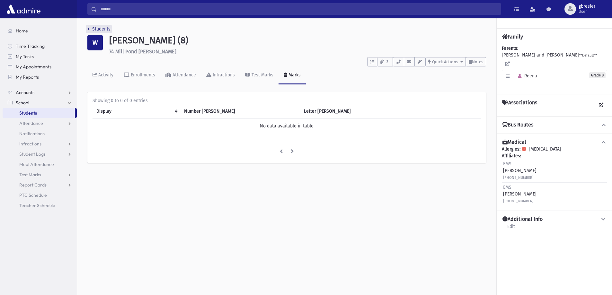
click at [109, 28] on link "Students" at bounding box center [98, 28] width 23 height 5
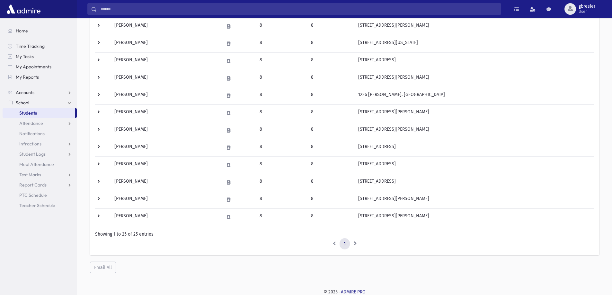
scroll to position [319, 0]
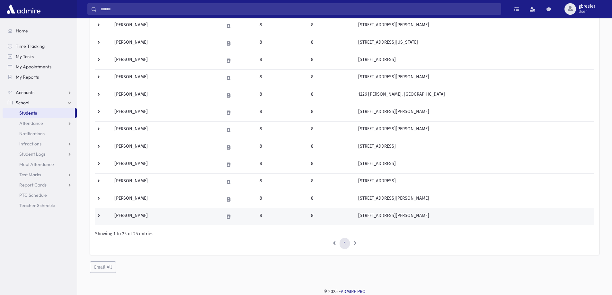
click at [129, 215] on td "[PERSON_NAME]" at bounding box center [164, 216] width 109 height 17
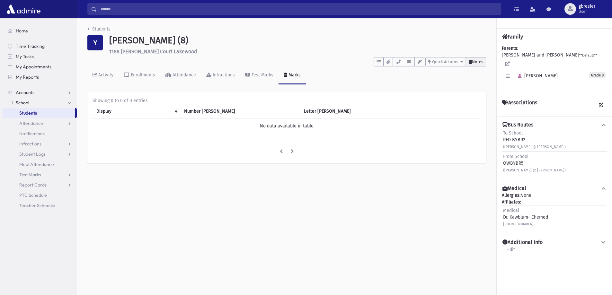
click at [476, 65] on button "Notes" at bounding box center [476, 61] width 20 height 9
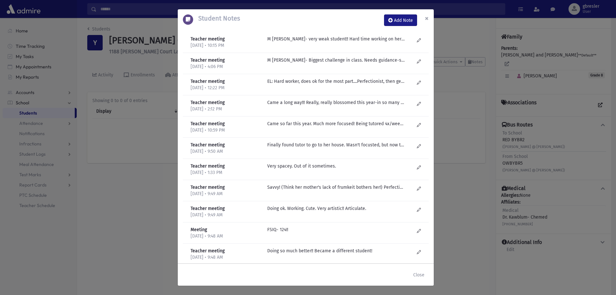
click at [429, 20] on span "×" at bounding box center [427, 18] width 4 height 9
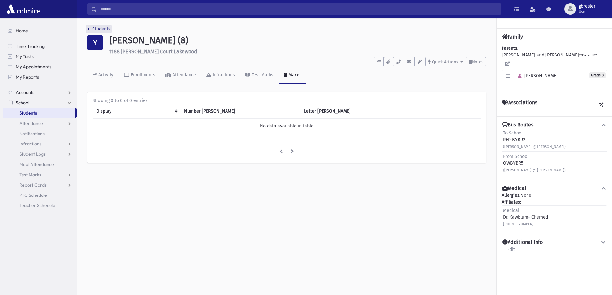
click at [104, 30] on link "Students" at bounding box center [98, 28] width 23 height 5
